Goal: Navigation & Orientation: Find specific page/section

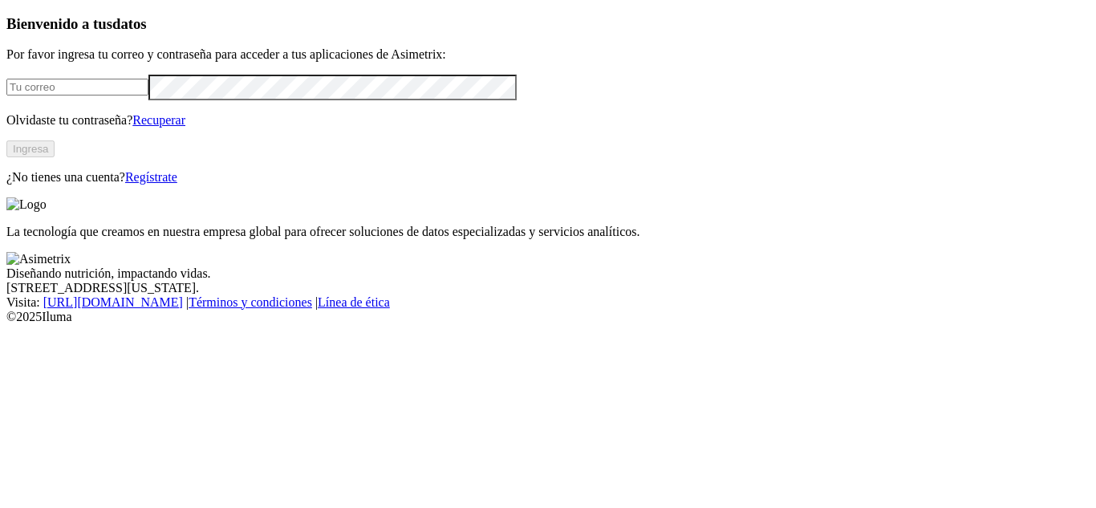
click at [137, 95] on input "email" at bounding box center [77, 87] width 142 height 17
click at [120, 95] on input "analistainouicdad" at bounding box center [77, 87] width 142 height 17
click at [148, 95] on input "analistainocuidad" at bounding box center [77, 87] width 142 height 17
type input "[EMAIL_ADDRESS][DOMAIN_NAME]"
click input "submit" at bounding box center [0, 0] width 0 height 0
